Goal: Navigation & Orientation: Go to known website

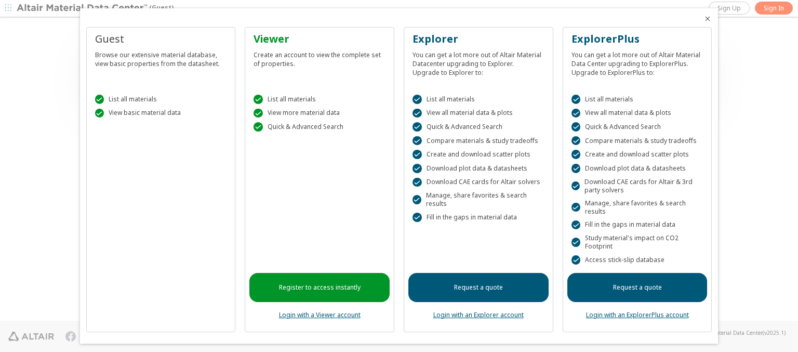
click at [704, 19] on icon "Close" at bounding box center [708, 19] width 8 height 8
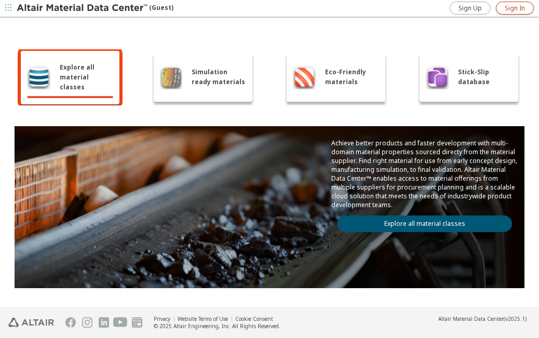
click at [515, 8] on span "Sign In" at bounding box center [515, 8] width 20 height 8
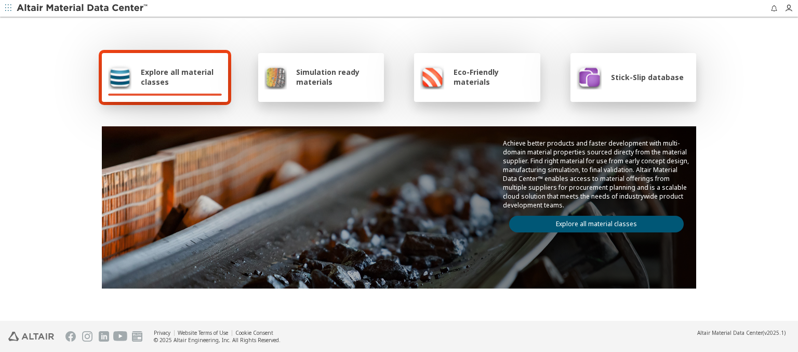
click at [83, 8] on img at bounding box center [83, 8] width 133 height 10
